Goal: Information Seeking & Learning: Learn about a topic

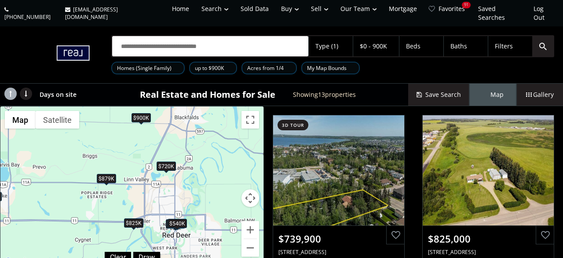
drag, startPoint x: 208, startPoint y: 194, endPoint x: 49, endPoint y: 197, distance: 159.3
click at [49, 197] on div "$740K $825K $850K $389K $540K $700K $875K $879K $899K $300K $720K $900K $590K" at bounding box center [131, 186] width 263 height 161
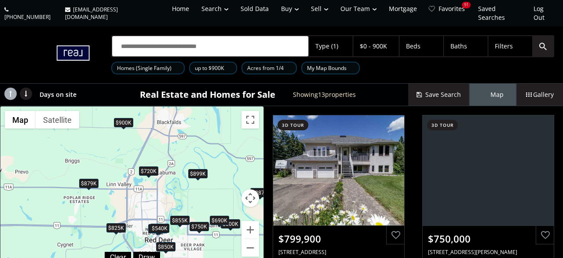
click at [341, 36] on div "Type (1)" at bounding box center [331, 46] width 44 height 20
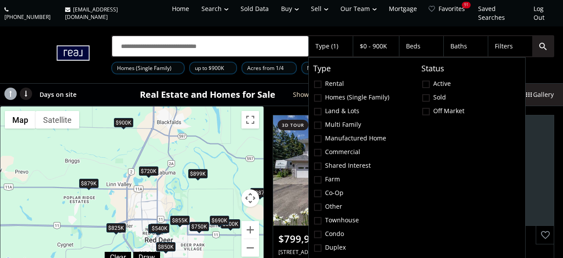
click at [506, 43] on div "Filters" at bounding box center [504, 46] width 18 height 6
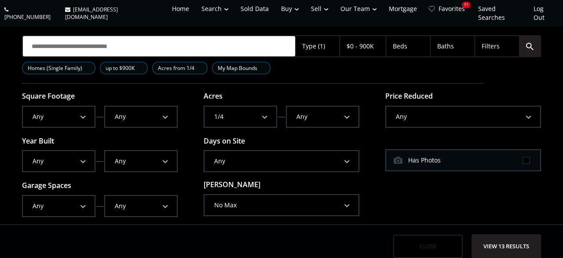
click at [233, 157] on button "Any" at bounding box center [282, 161] width 154 height 20
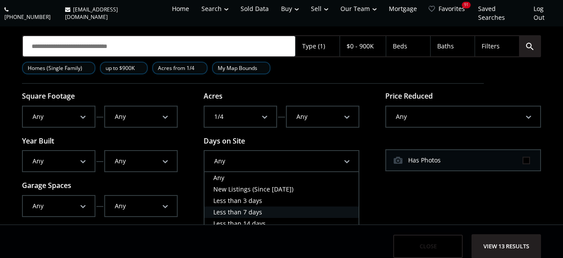
click at [259, 208] on span "Less than 7 days" at bounding box center [237, 212] width 49 height 8
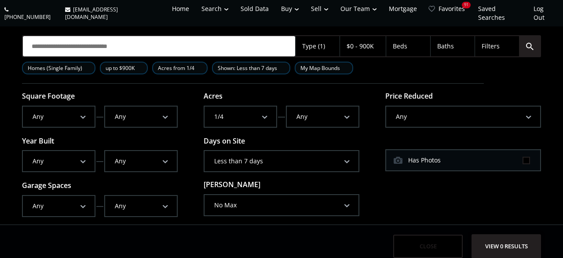
click at [518, 238] on span "View 0 results" at bounding box center [506, 245] width 64 height 23
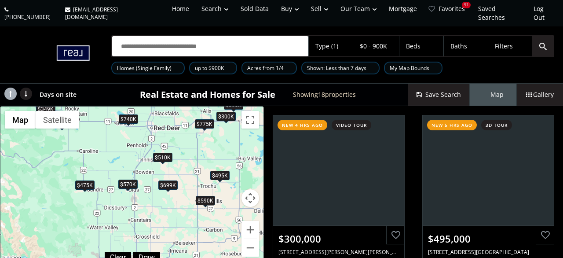
drag, startPoint x: 126, startPoint y: 207, endPoint x: 164, endPoint y: 144, distance: 73.8
click at [164, 153] on div "$510K" at bounding box center [162, 157] width 19 height 9
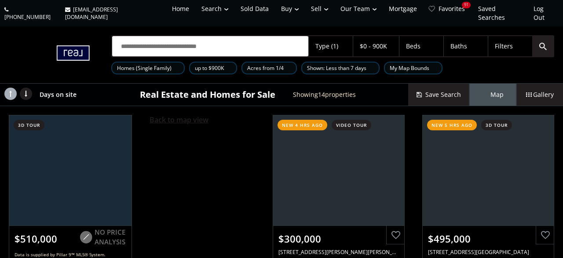
click at [159, 115] on span "Back to map view" at bounding box center [179, 120] width 59 height 10
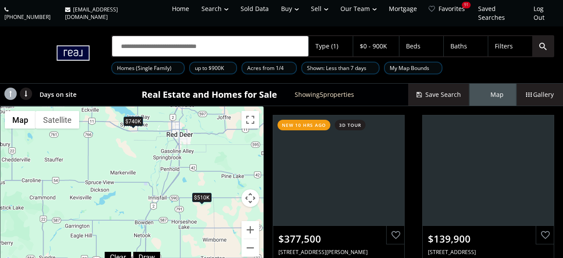
drag, startPoint x: 153, startPoint y: 211, endPoint x: 217, endPoint y: 141, distance: 94.6
click at [217, 141] on div "$378K $140K $740K $510K $775K" at bounding box center [131, 186] width 263 height 161
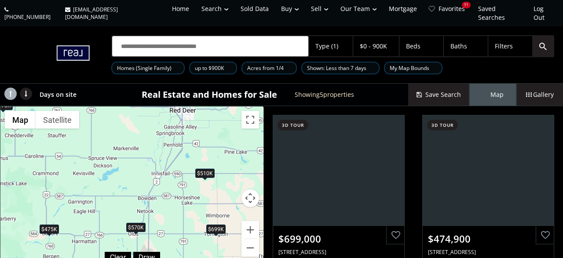
click at [202, 169] on div "$510K" at bounding box center [204, 173] width 19 height 9
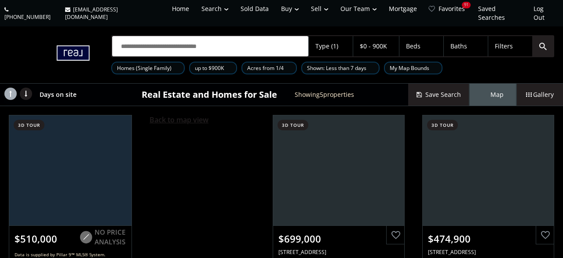
click at [187, 115] on span "Back to map view" at bounding box center [179, 120] width 59 height 10
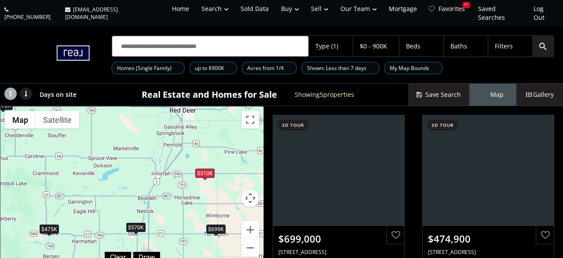
click at [134, 223] on div "$570K" at bounding box center [135, 227] width 19 height 9
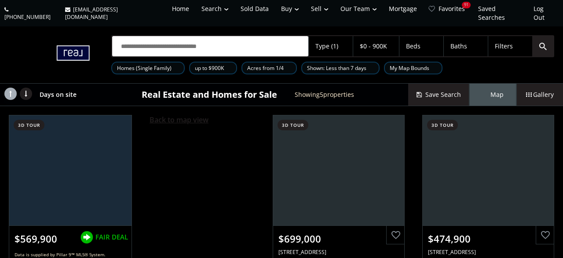
click at [164, 115] on span "Back to map view" at bounding box center [179, 120] width 59 height 10
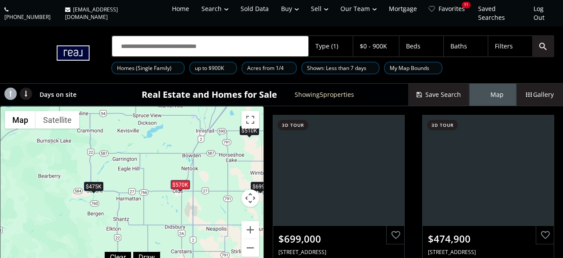
drag, startPoint x: 138, startPoint y: 226, endPoint x: 183, endPoint y: 182, distance: 63.5
click at [183, 182] on div "$699K $475K $675K $510K $570K" at bounding box center [131, 186] width 263 height 161
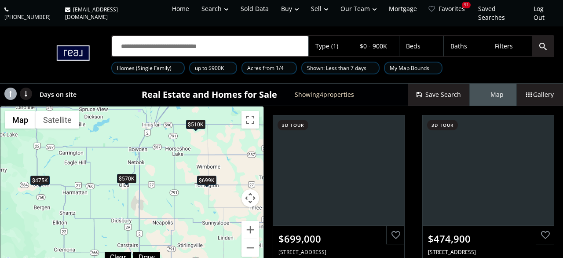
drag, startPoint x: 173, startPoint y: 171, endPoint x: 124, endPoint y: 166, distance: 50.0
click at [124, 166] on div "$699K $475K $510K $570K" at bounding box center [131, 186] width 263 height 161
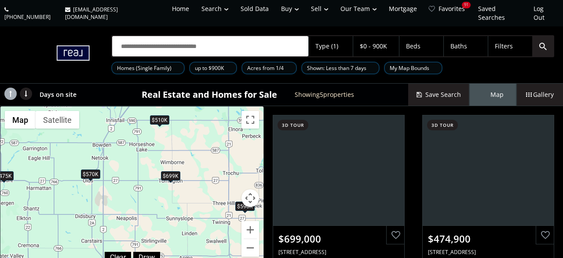
click at [174, 171] on div "$699K" at bounding box center [170, 175] width 19 height 9
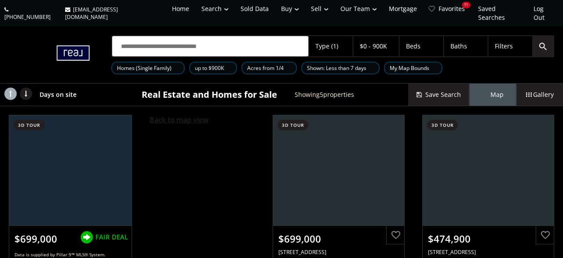
click at [171, 115] on span "Back to map view" at bounding box center [179, 120] width 59 height 10
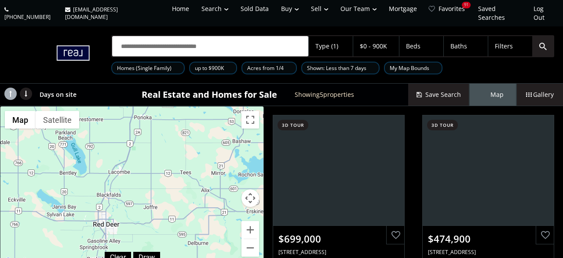
drag, startPoint x: 171, startPoint y: 102, endPoint x: 139, endPoint y: 275, distance: 175.2
click at [139, 257] on div "$699K $475K $510K $590K $570K" at bounding box center [131, 186] width 263 height 161
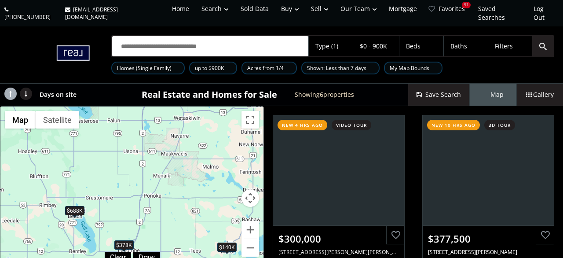
drag, startPoint x: 137, startPoint y: 139, endPoint x: 148, endPoint y: 218, distance: 79.9
click at [148, 218] on div "$300K $378K $140K $740K $775K $688K" at bounding box center [131, 186] width 263 height 161
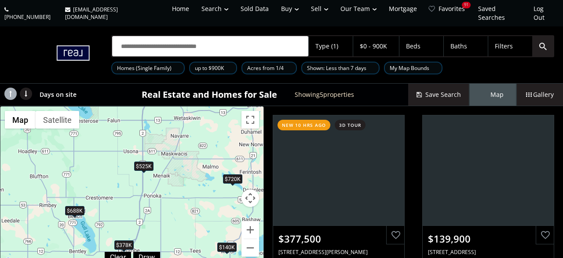
click at [71, 206] on div "$688K" at bounding box center [74, 210] width 19 height 9
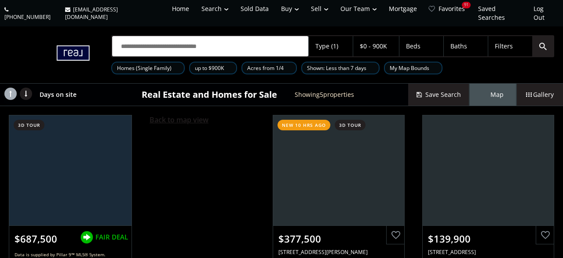
click at [175, 115] on span "Back to map view" at bounding box center [179, 120] width 59 height 10
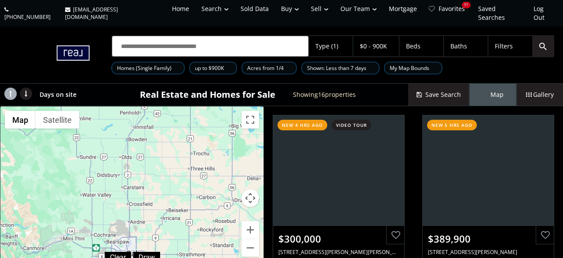
drag, startPoint x: 180, startPoint y: 222, endPoint x: 189, endPoint y: 48, distance: 173.9
click at [189, 106] on div "$300K $390K $378K $579K $140K $740K $675K $525K $775K $688K $525K $349K $485K $…" at bounding box center [131, 186] width 263 height 161
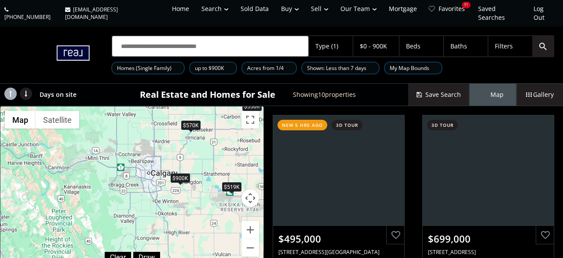
drag, startPoint x: 148, startPoint y: 208, endPoint x: 171, endPoint y: 134, distance: 77.6
click at [171, 134] on div "$495K $699K $570K $475K $510K $550K $590K $900K $519K $570K" at bounding box center [131, 186] width 263 height 161
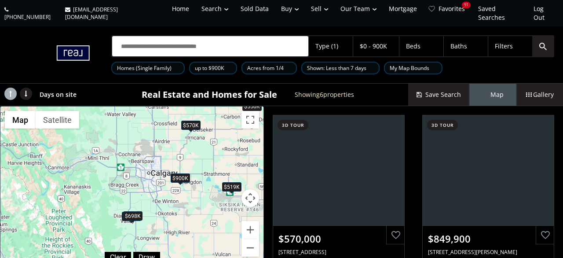
click at [181, 182] on span at bounding box center [181, 184] width 4 height 4
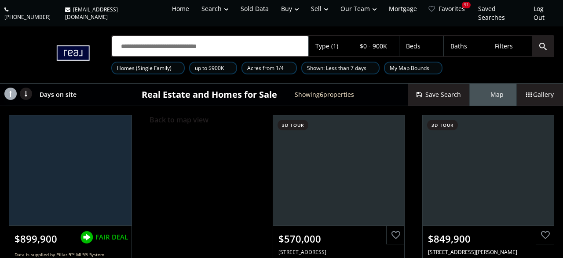
click at [197, 115] on span "Back to map view" at bounding box center [179, 120] width 59 height 10
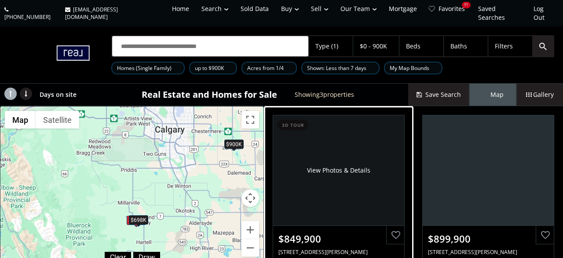
click at [356, 197] on div "View Photos & Details" at bounding box center [338, 170] width 131 height 110
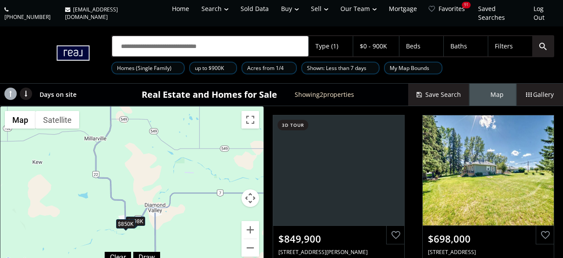
click at [119, 219] on div "$850K" at bounding box center [125, 223] width 19 height 9
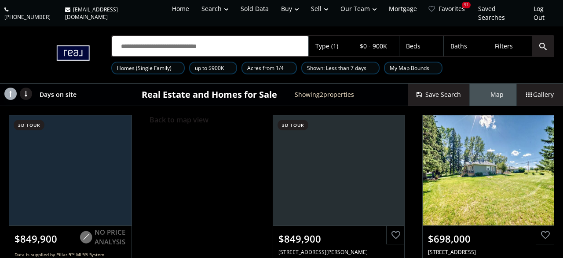
click at [170, 115] on span "Back to map view" at bounding box center [179, 120] width 59 height 10
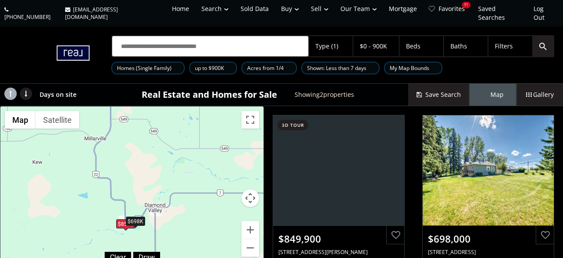
click at [140, 217] on div "$698K" at bounding box center [135, 221] width 19 height 9
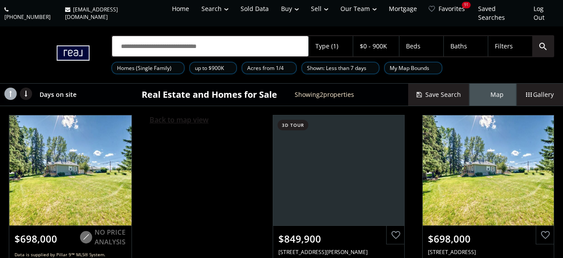
click at [182, 115] on span "Back to map view" at bounding box center [179, 120] width 59 height 10
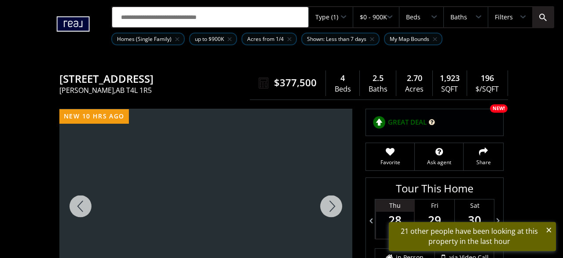
scroll to position [46, 0]
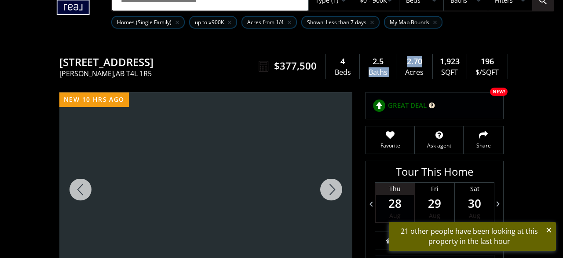
drag, startPoint x: 428, startPoint y: 55, endPoint x: 392, endPoint y: 55, distance: 36.1
click at [392, 55] on div "$377,500 4 Beds 2.5 Baths 2.70 Acres 1,923 SQFT 196 $/SQFT" at bounding box center [379, 66] width 258 height 33
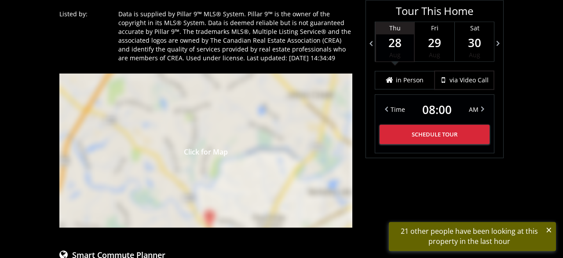
scroll to position [640, 0]
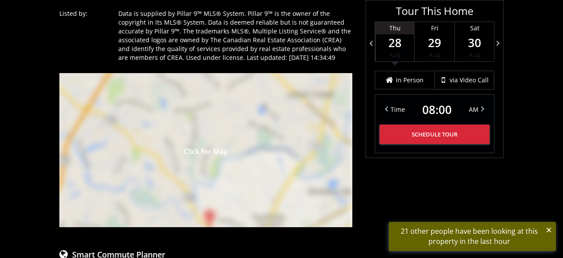
click at [207, 134] on div "Click for Map" at bounding box center [205, 150] width 293 height 154
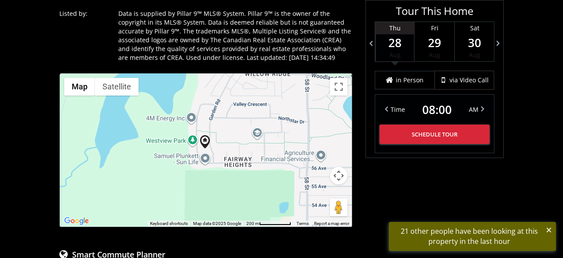
click at [336, 167] on button "Map camera controls" at bounding box center [339, 176] width 18 height 18
click at [314, 145] on button "Zoom in" at bounding box center [317, 154] width 18 height 18
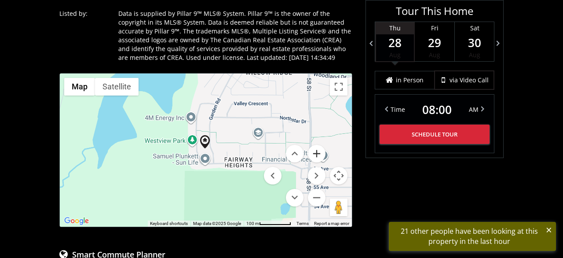
click at [314, 146] on button "Zoom in" at bounding box center [317, 154] width 18 height 18
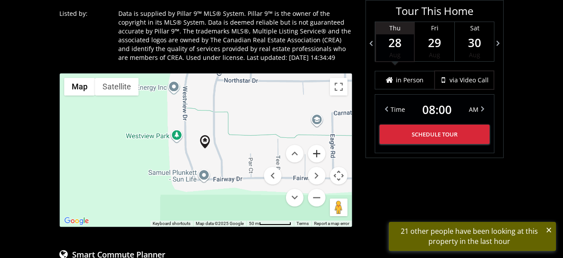
click at [314, 146] on button "Zoom in" at bounding box center [317, 154] width 18 height 18
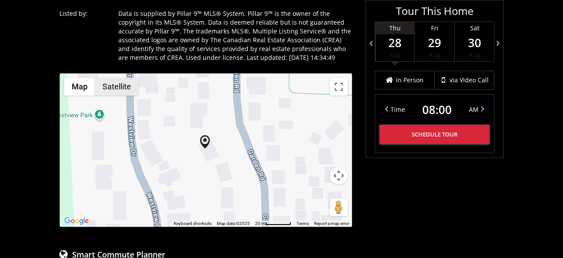
click at [126, 81] on button "Satellite" at bounding box center [117, 87] width 44 height 18
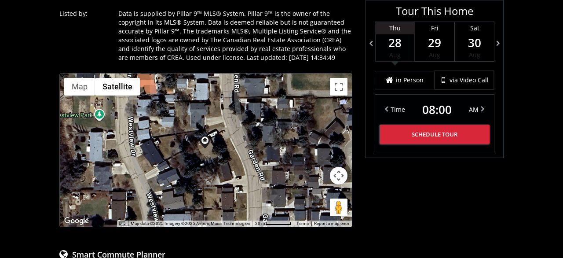
click at [338, 167] on button "Map camera controls" at bounding box center [339, 176] width 18 height 18
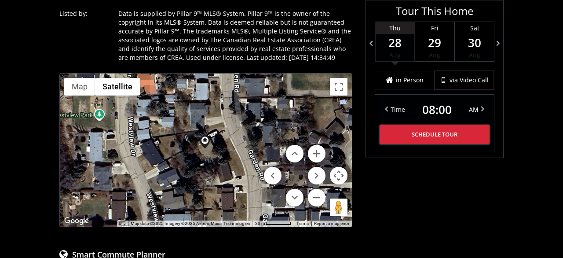
click at [324, 182] on menu at bounding box center [295, 176] width 62 height 62
click at [323, 189] on button "Zoom out" at bounding box center [317, 198] width 18 height 18
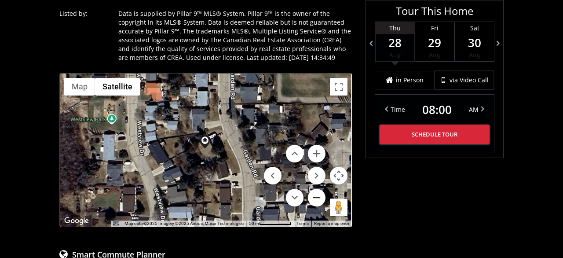
click at [323, 189] on button "Zoom out" at bounding box center [317, 198] width 18 height 18
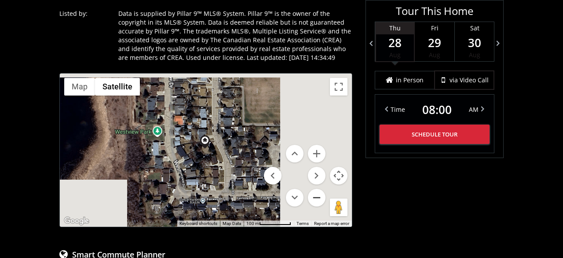
click at [323, 189] on button "Zoom out" at bounding box center [317, 198] width 18 height 18
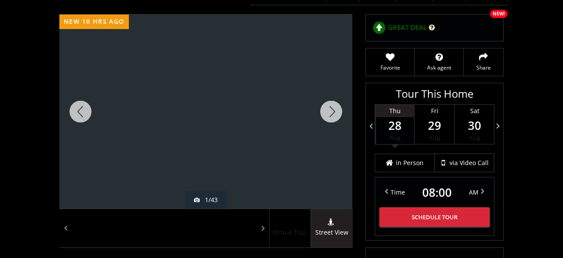
scroll to position [46, 0]
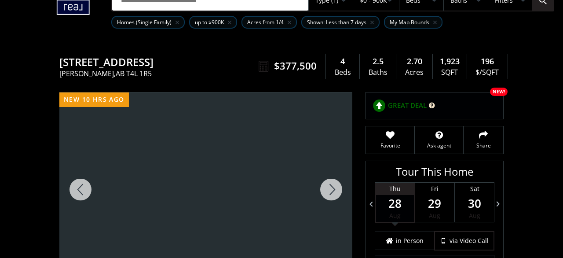
click at [331, 176] on div at bounding box center [331, 189] width 42 height 194
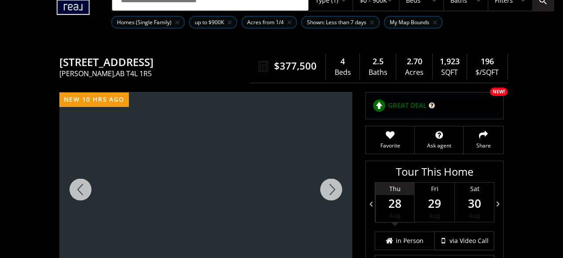
click at [331, 176] on div at bounding box center [331, 189] width 42 height 194
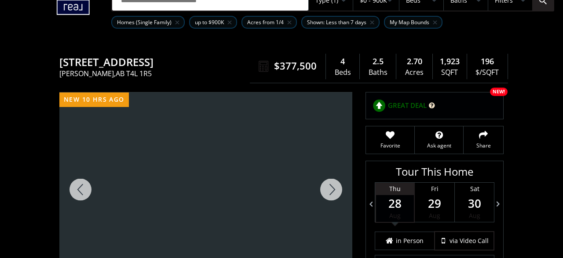
click at [331, 176] on div at bounding box center [331, 189] width 42 height 194
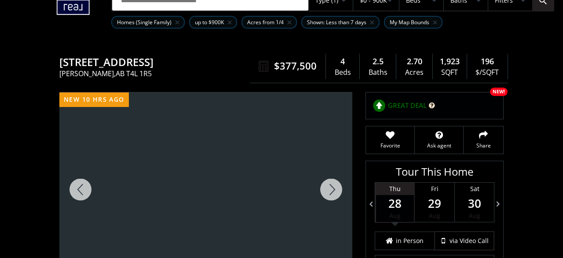
click at [331, 176] on div at bounding box center [331, 189] width 42 height 194
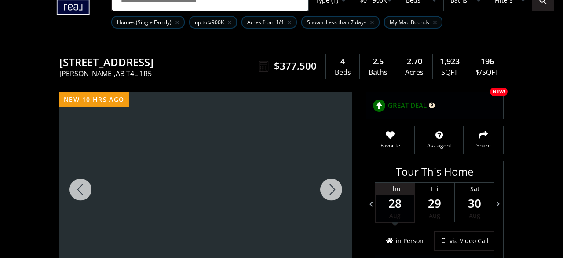
click at [331, 176] on div at bounding box center [331, 189] width 42 height 194
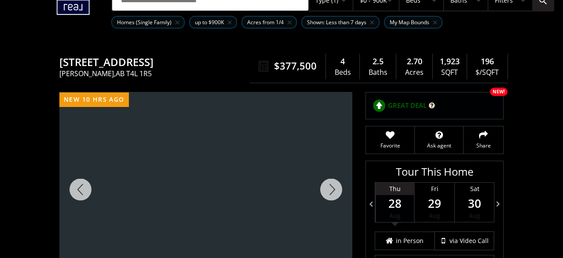
click at [331, 176] on div at bounding box center [331, 189] width 42 height 194
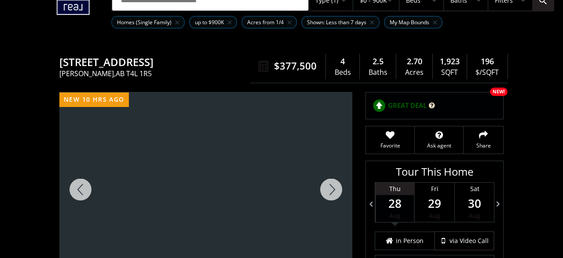
click at [331, 176] on div at bounding box center [331, 189] width 42 height 194
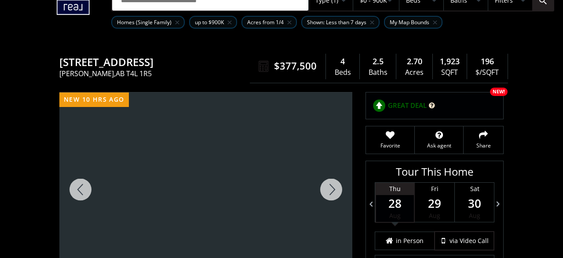
click at [331, 176] on div at bounding box center [331, 189] width 42 height 194
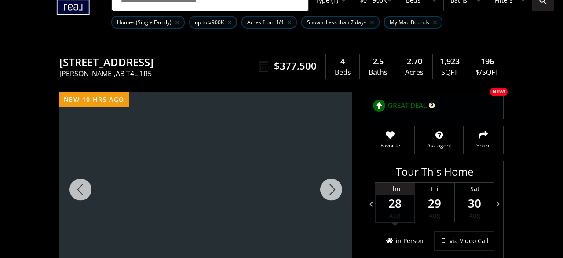
click at [331, 176] on div at bounding box center [331, 189] width 42 height 194
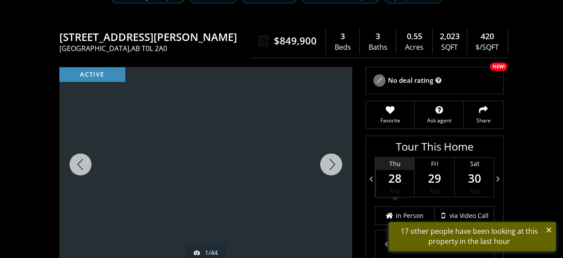
scroll to position [91, 0]
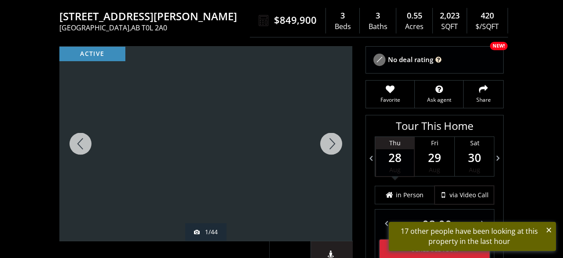
click at [233, 112] on div at bounding box center [205, 144] width 293 height 194
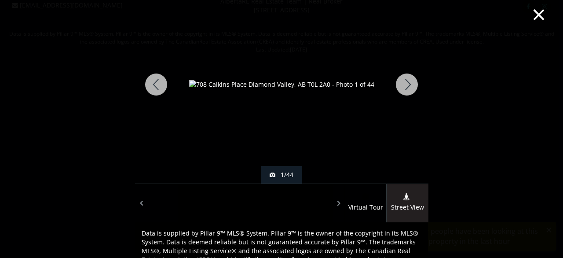
scroll to position [21, 0]
click at [409, 87] on div at bounding box center [407, 84] width 42 height 198
click at [412, 87] on div at bounding box center [407, 84] width 42 height 198
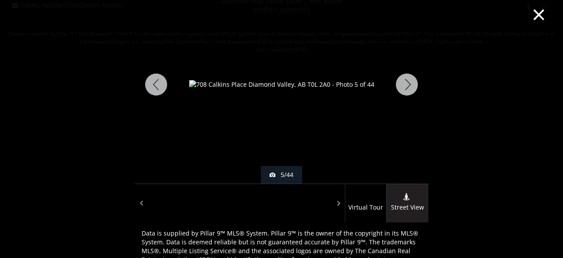
click at [412, 87] on div at bounding box center [407, 84] width 42 height 198
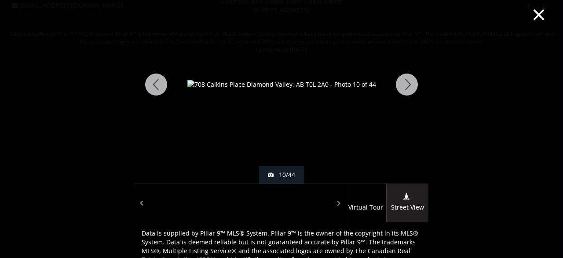
click at [412, 87] on div at bounding box center [407, 84] width 42 height 198
click at [413, 88] on div at bounding box center [407, 84] width 42 height 198
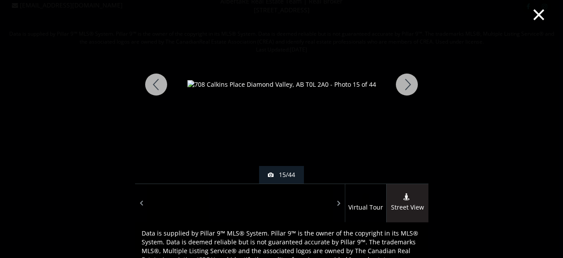
click at [413, 88] on div at bounding box center [407, 84] width 42 height 198
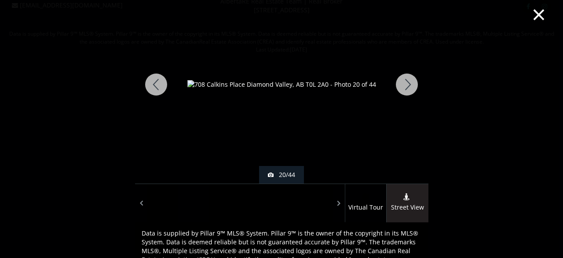
click at [413, 88] on div at bounding box center [407, 84] width 42 height 198
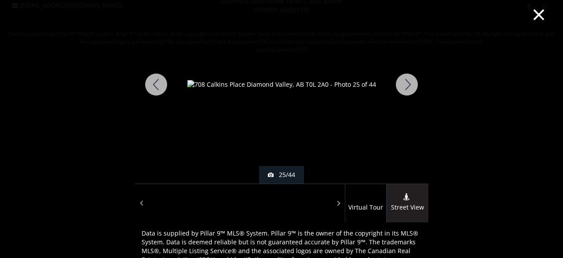
click at [413, 88] on div at bounding box center [407, 84] width 42 height 198
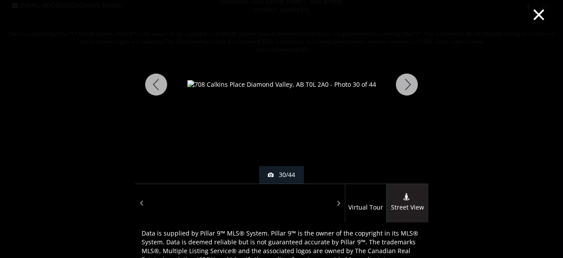
click at [413, 88] on div at bounding box center [407, 84] width 42 height 198
click at [164, 89] on div at bounding box center [156, 84] width 42 height 198
click at [406, 87] on div at bounding box center [407, 84] width 42 height 198
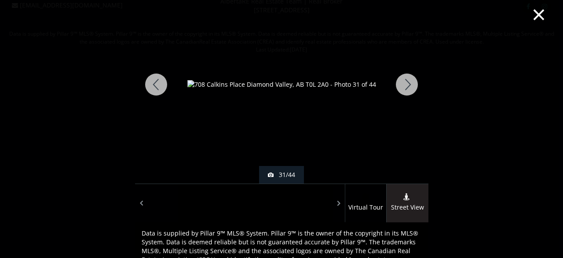
click at [406, 87] on div at bounding box center [407, 84] width 42 height 198
click at [412, 91] on div at bounding box center [407, 84] width 42 height 198
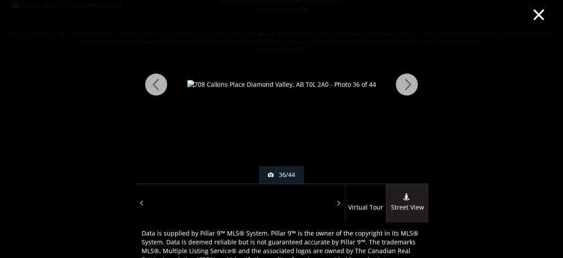
click at [412, 91] on div at bounding box center [407, 84] width 42 height 198
drag, startPoint x: 412, startPoint y: 91, endPoint x: 404, endPoint y: 89, distance: 8.5
click at [404, 89] on div at bounding box center [407, 84] width 42 height 198
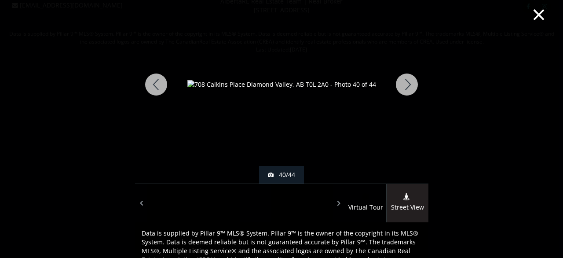
click at [404, 89] on div at bounding box center [407, 84] width 42 height 198
click at [414, 87] on div at bounding box center [407, 84] width 42 height 198
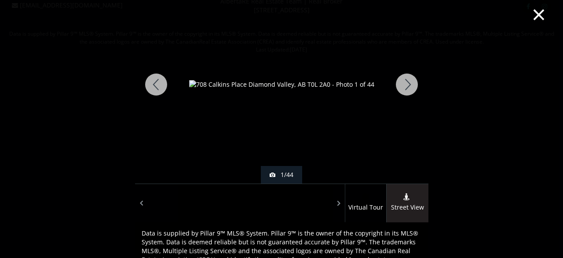
click at [536, 11] on button "×" at bounding box center [539, 14] width 48 height 36
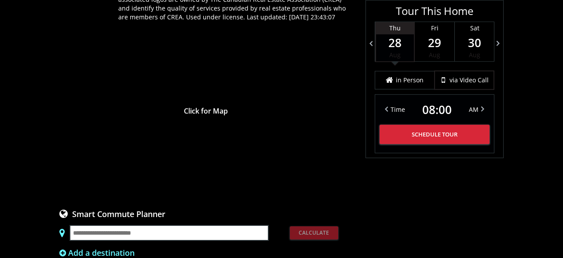
scroll to position [799, 0]
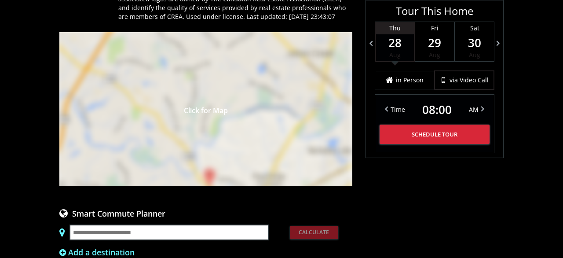
click at [245, 151] on div "Click for Map" at bounding box center [205, 109] width 293 height 154
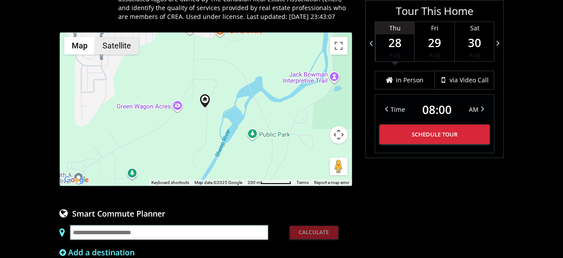
click at [119, 42] on button "Satellite" at bounding box center [117, 46] width 44 height 18
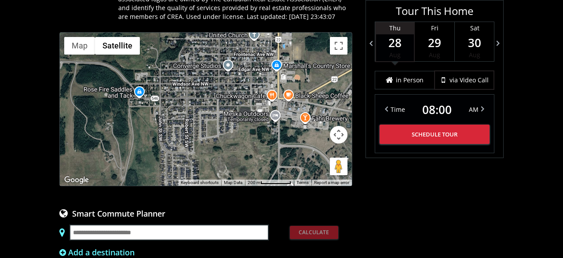
drag, startPoint x: 161, startPoint y: 66, endPoint x: 254, endPoint y: 161, distance: 132.8
click at [254, 161] on div at bounding box center [206, 109] width 292 height 153
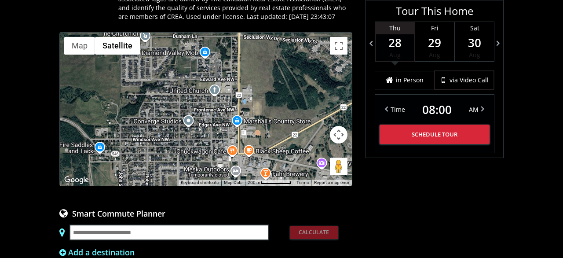
drag, startPoint x: 228, startPoint y: 106, endPoint x: 212, endPoint y: 129, distance: 28.7
click at [212, 129] on div at bounding box center [206, 109] width 292 height 153
click at [341, 128] on button "Map camera controls" at bounding box center [339, 135] width 18 height 18
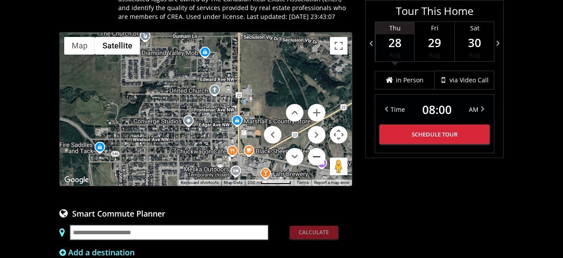
click at [317, 148] on button "Zoom out" at bounding box center [317, 157] width 18 height 18
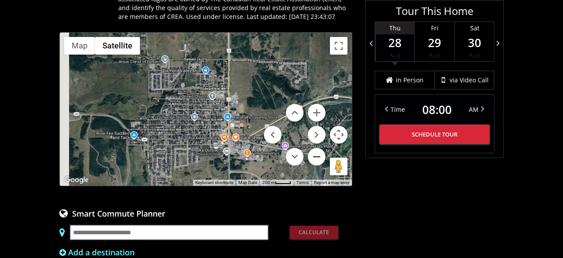
click at [317, 148] on button "Zoom out" at bounding box center [317, 157] width 18 height 18
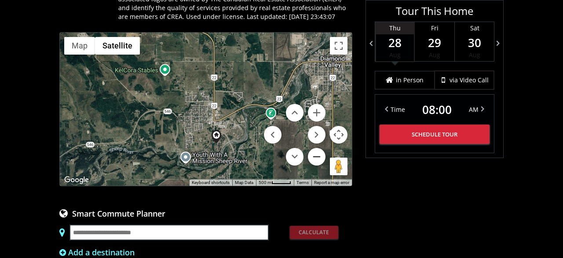
click at [317, 148] on button "Zoom out" at bounding box center [317, 157] width 18 height 18
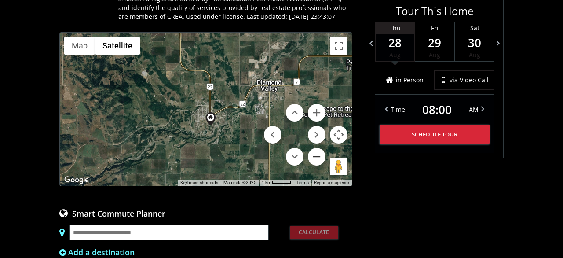
click at [317, 148] on button "Zoom out" at bounding box center [317, 157] width 18 height 18
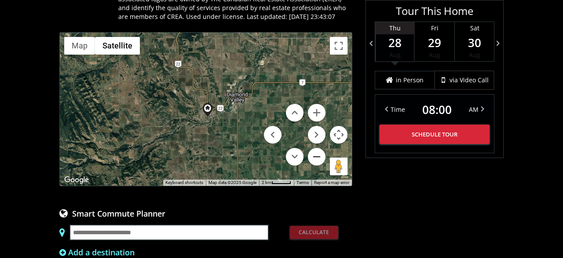
click at [317, 148] on button "Zoom out" at bounding box center [317, 157] width 18 height 18
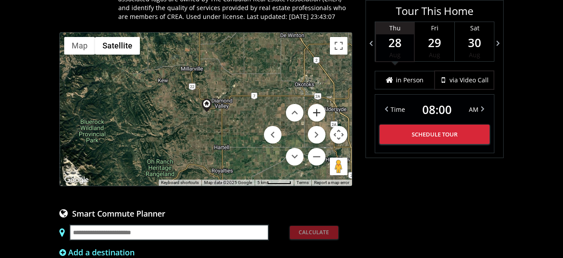
click at [312, 104] on button "Zoom in" at bounding box center [317, 113] width 18 height 18
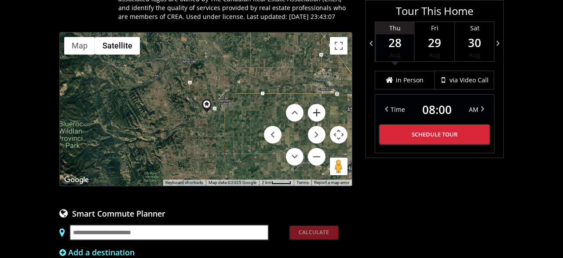
click at [312, 104] on button "Zoom in" at bounding box center [317, 113] width 18 height 18
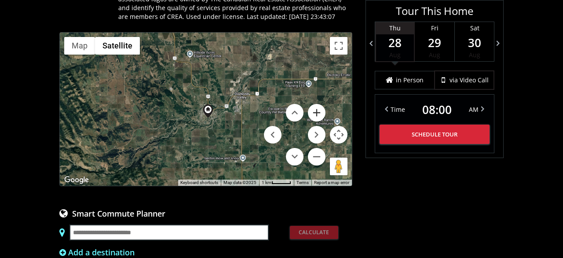
click at [312, 104] on button "Zoom in" at bounding box center [317, 113] width 18 height 18
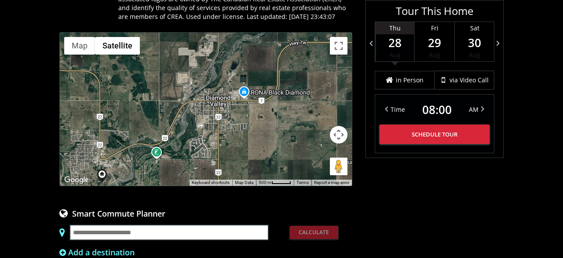
drag, startPoint x: 248, startPoint y: 130, endPoint x: 132, endPoint y: 169, distance: 121.7
click at [132, 169] on div at bounding box center [206, 109] width 292 height 153
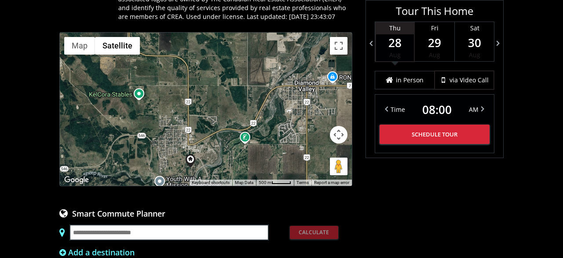
drag, startPoint x: 224, startPoint y: 102, endPoint x: 338, endPoint y: 57, distance: 122.8
click at [338, 58] on div at bounding box center [206, 109] width 292 height 153
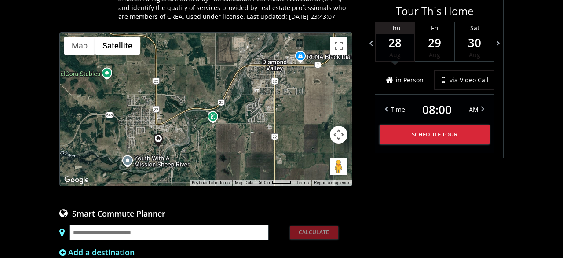
drag, startPoint x: 260, startPoint y: 142, endPoint x: 172, endPoint y: 154, distance: 88.8
click at [172, 154] on div at bounding box center [206, 109] width 292 height 153
click at [342, 128] on button "Map camera controls" at bounding box center [339, 135] width 18 height 18
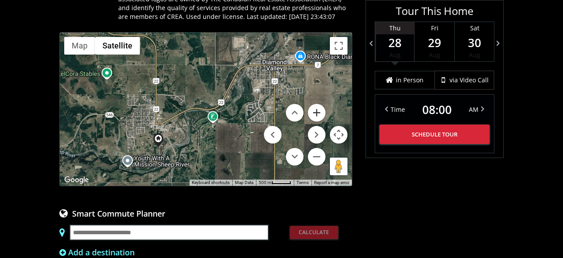
click at [313, 106] on button "Zoom in" at bounding box center [317, 113] width 18 height 18
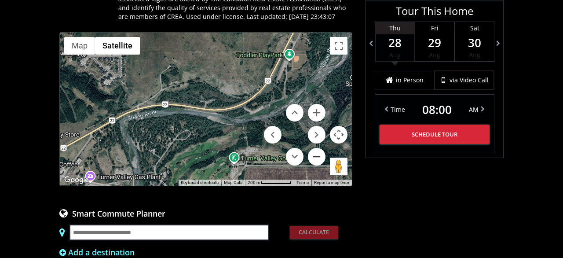
click at [319, 151] on button "Zoom out" at bounding box center [317, 157] width 18 height 18
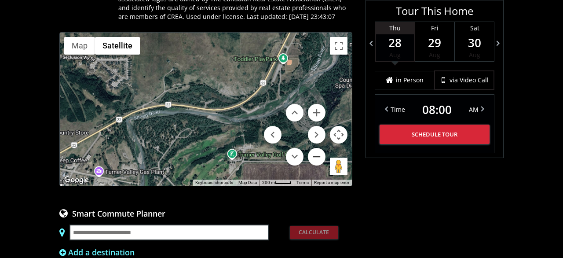
click at [319, 151] on button "Zoom out" at bounding box center [317, 157] width 18 height 18
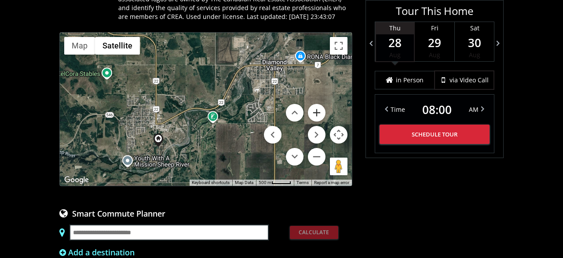
click at [316, 105] on button "Zoom in" at bounding box center [317, 113] width 18 height 18
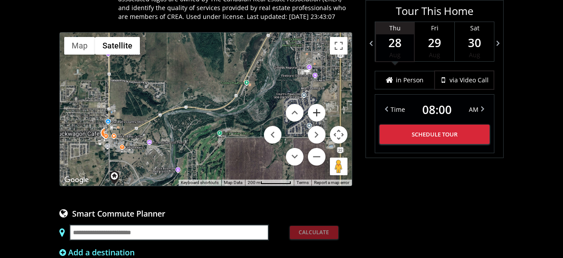
click at [316, 105] on button "Zoom in" at bounding box center [317, 113] width 18 height 18
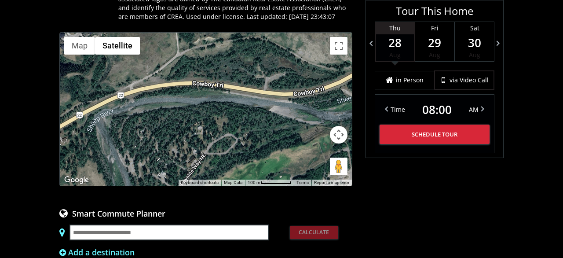
drag, startPoint x: 175, startPoint y: 109, endPoint x: 246, endPoint y: 101, distance: 72.2
click at [246, 101] on div at bounding box center [206, 109] width 292 height 153
click at [343, 126] on button "Map camera controls" at bounding box center [339, 135] width 18 height 18
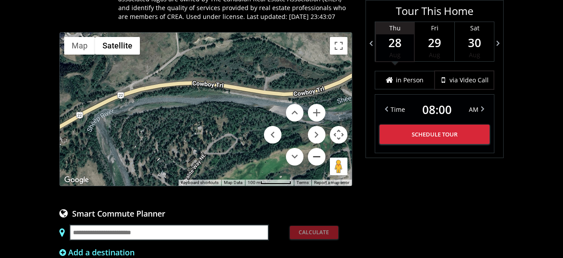
click at [317, 148] on button "Zoom out" at bounding box center [317, 157] width 18 height 18
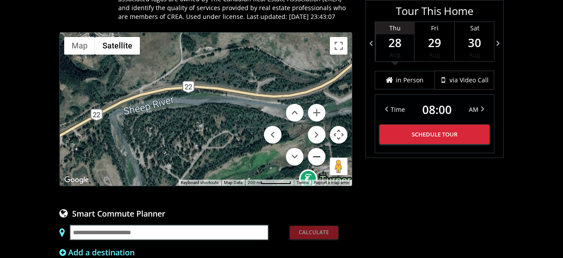
click at [317, 148] on button "Zoom out" at bounding box center [317, 157] width 18 height 18
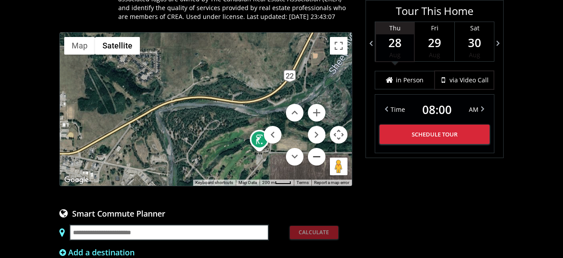
click at [317, 148] on button "Zoom out" at bounding box center [317, 157] width 18 height 18
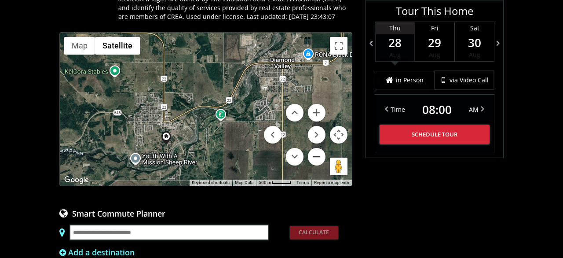
click at [317, 148] on button "Zoom out" at bounding box center [317, 157] width 18 height 18
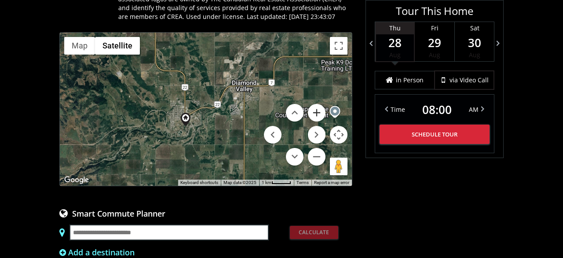
click at [316, 107] on button "Zoom in" at bounding box center [317, 113] width 18 height 18
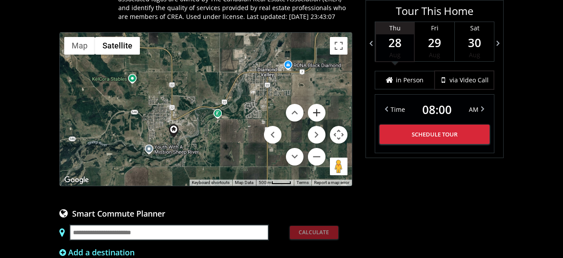
click at [316, 107] on button "Zoom in" at bounding box center [317, 113] width 18 height 18
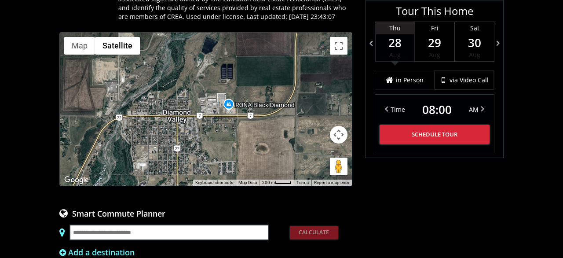
drag, startPoint x: 266, startPoint y: 54, endPoint x: 120, endPoint y: 134, distance: 166.3
click at [120, 134] on div at bounding box center [206, 109] width 292 height 153
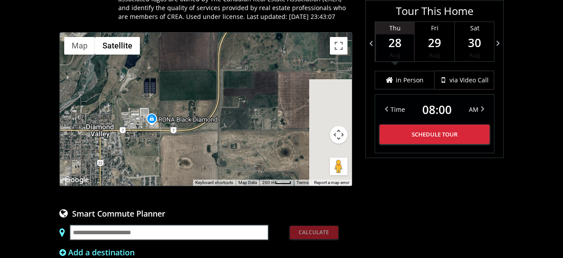
drag, startPoint x: 210, startPoint y: 135, endPoint x: 135, endPoint y: 147, distance: 75.4
click at [135, 147] on div at bounding box center [206, 109] width 292 height 153
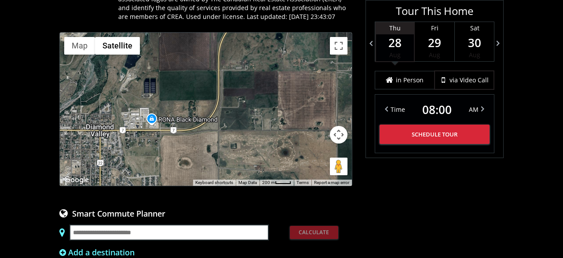
click at [345, 127] on button "Map camera controls" at bounding box center [339, 135] width 18 height 18
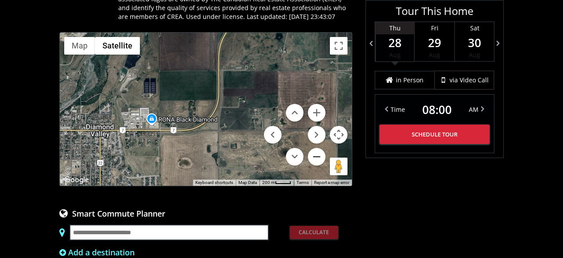
click at [321, 149] on button "Zoom out" at bounding box center [317, 157] width 18 height 18
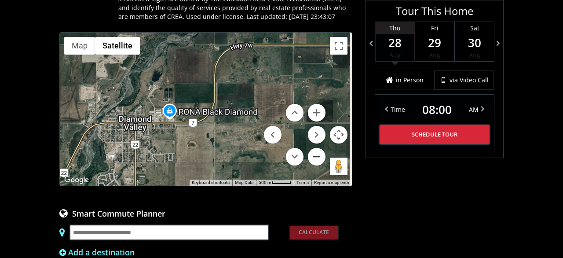
click at [321, 149] on button "Zoom out" at bounding box center [317, 157] width 18 height 18
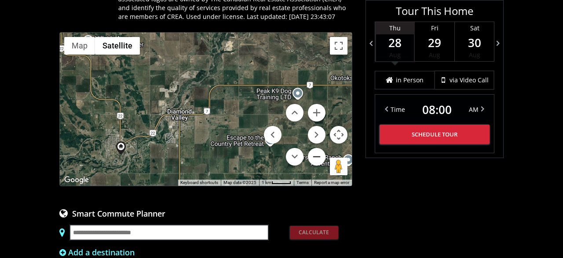
click at [321, 149] on button "Zoom out" at bounding box center [317, 157] width 18 height 18
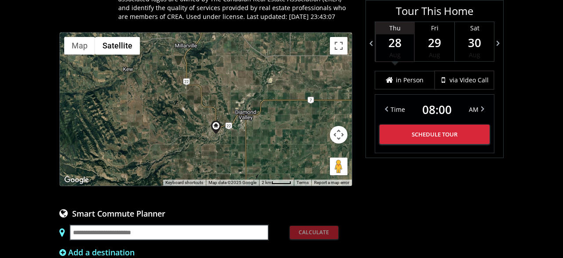
drag, startPoint x: 205, startPoint y: 85, endPoint x: 258, endPoint y: 89, distance: 53.4
click at [258, 89] on div at bounding box center [206, 109] width 292 height 153
click at [333, 126] on button "Map camera controls" at bounding box center [339, 135] width 18 height 18
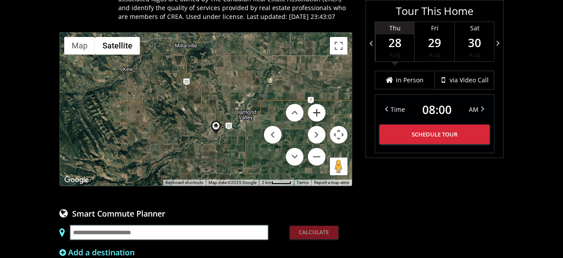
click at [311, 105] on button "Zoom in" at bounding box center [317, 113] width 18 height 18
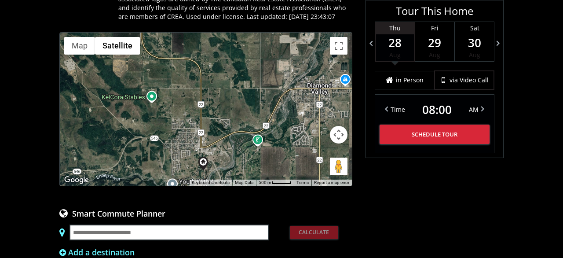
drag, startPoint x: 217, startPoint y: 133, endPoint x: 178, endPoint y: 98, distance: 52.3
click at [178, 98] on div at bounding box center [206, 109] width 292 height 153
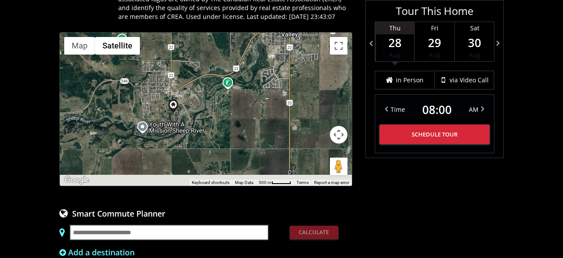
drag, startPoint x: 286, startPoint y: 165, endPoint x: 260, endPoint y: 91, distance: 78.3
click at [260, 91] on div at bounding box center [206, 109] width 292 height 153
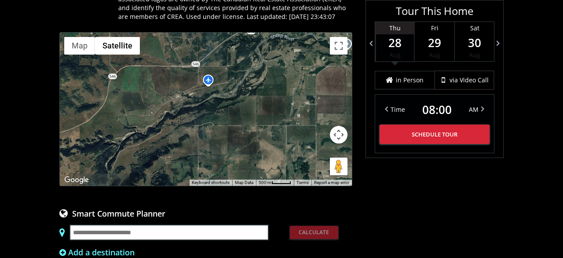
drag, startPoint x: 110, startPoint y: 122, endPoint x: 322, endPoint y: 67, distance: 219.1
click at [322, 67] on div at bounding box center [206, 109] width 292 height 153
